Goal: Information Seeking & Learning: Learn about a topic

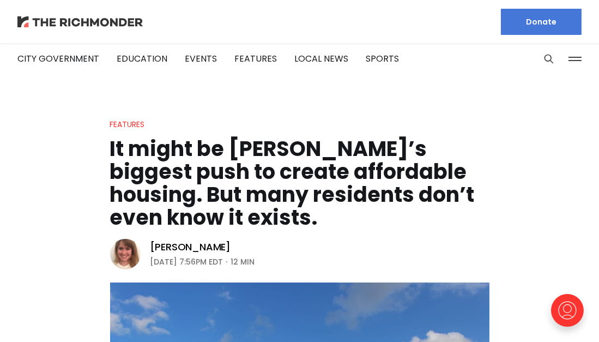
click at [81, 21] on img at bounding box center [79, 21] width 125 height 11
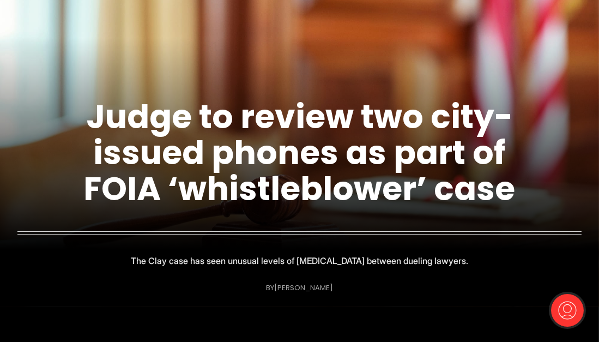
scroll to position [145, 0]
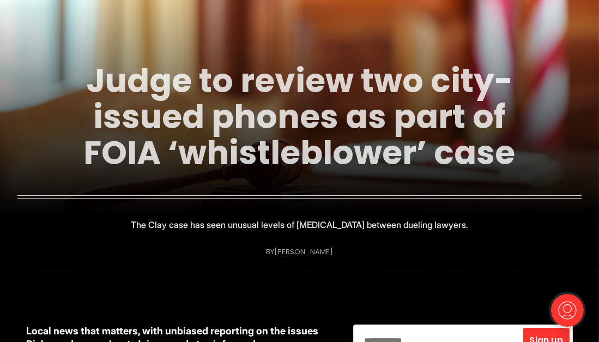
click at [193, 125] on link "Judge to review two city-issued phones as part of FOIA ‘whistleblower’ case" at bounding box center [300, 117] width 432 height 118
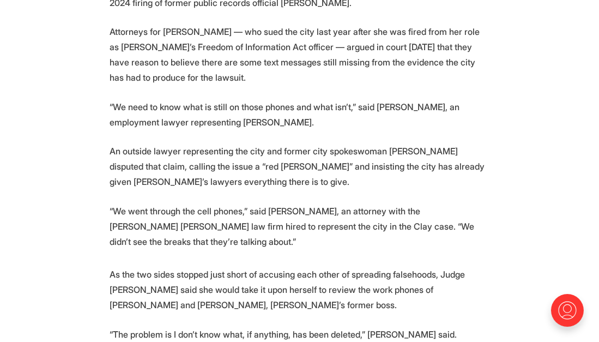
scroll to position [472, 0]
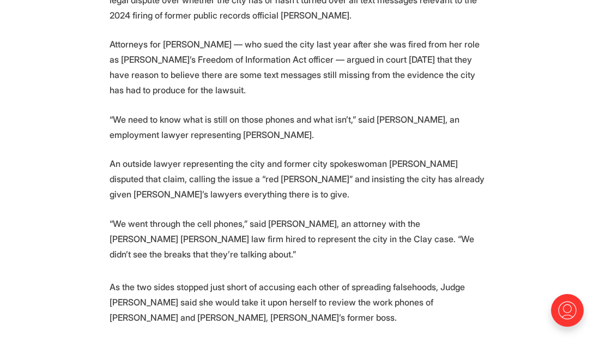
click at [373, 161] on p "An outside lawyer representing the city and former city spokeswoman Petula Burk…" at bounding box center [299, 179] width 379 height 46
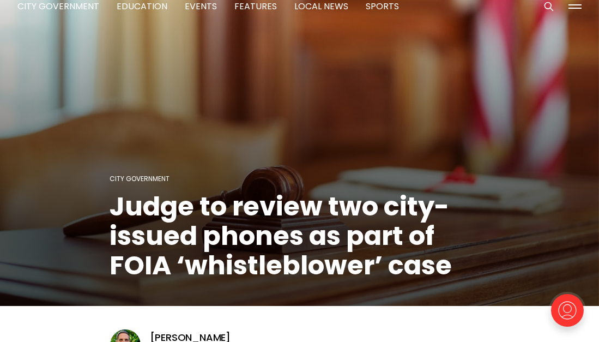
scroll to position [36, 0]
